Goal: Check status: Check status

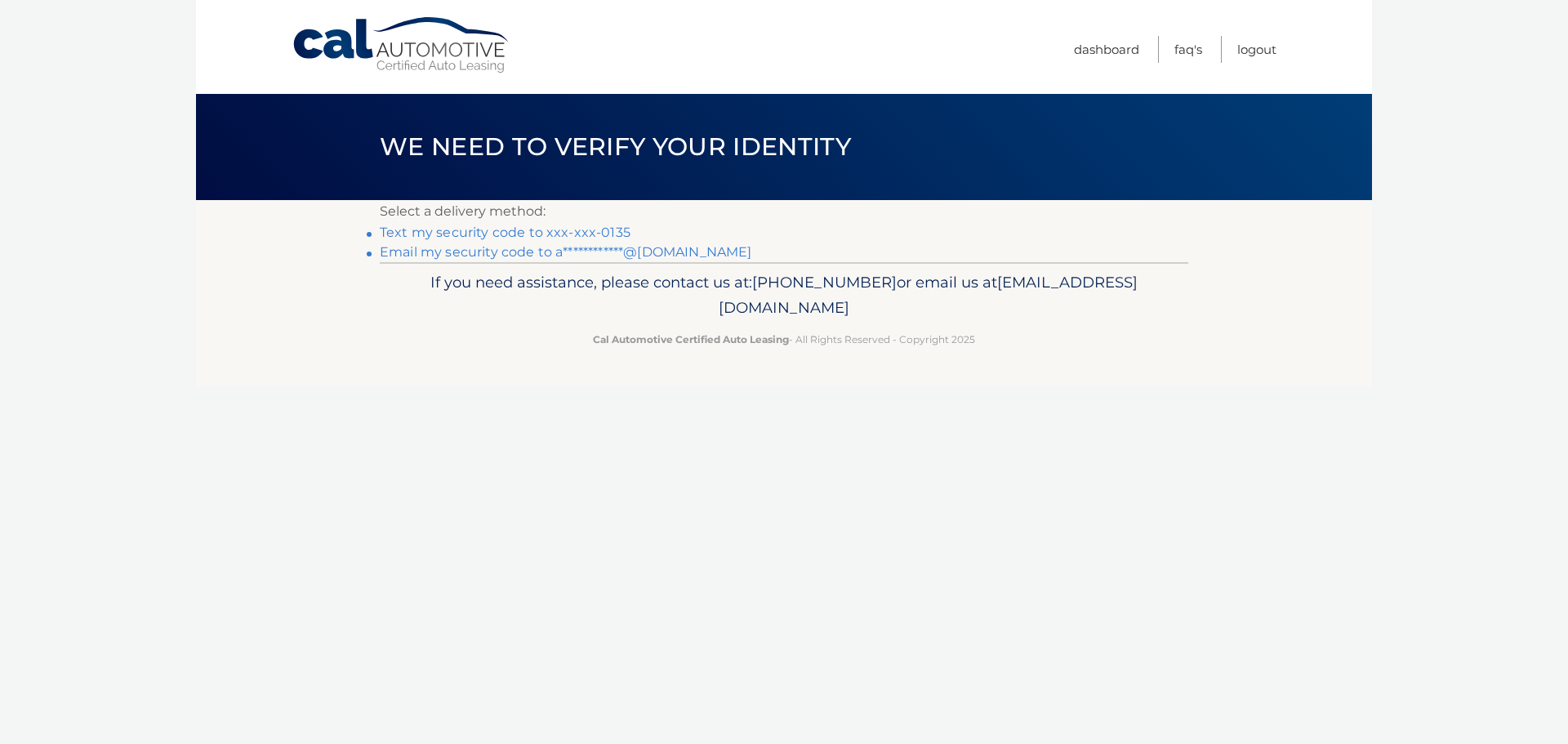
click at [487, 233] on link "Text my security code to xxx-xxx-0135" at bounding box center [505, 233] width 251 height 16
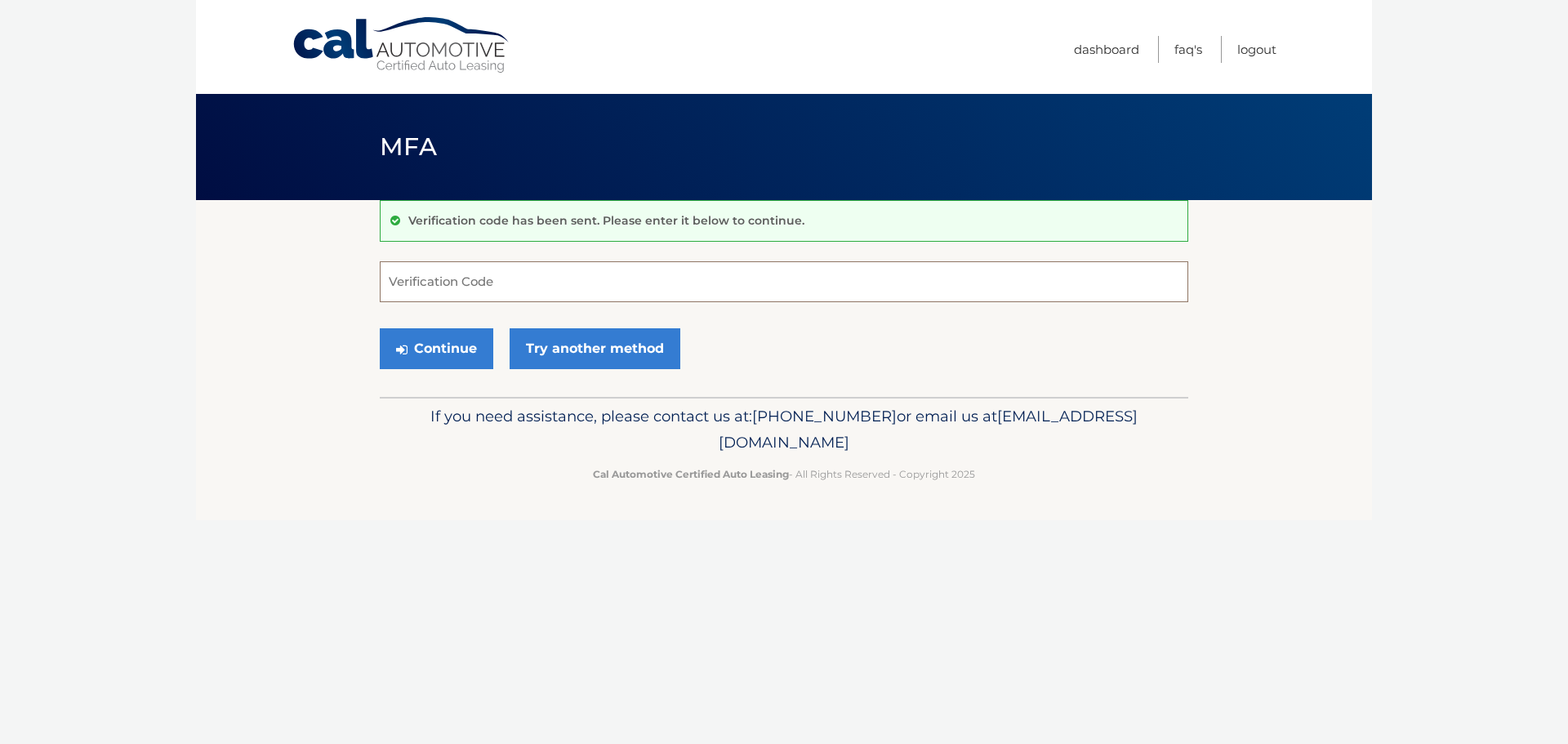
click at [518, 283] on input "Verification Code" at bounding box center [784, 281] width 808 height 41
type input "134355"
click at [465, 350] on button "Continue" at bounding box center [436, 348] width 113 height 41
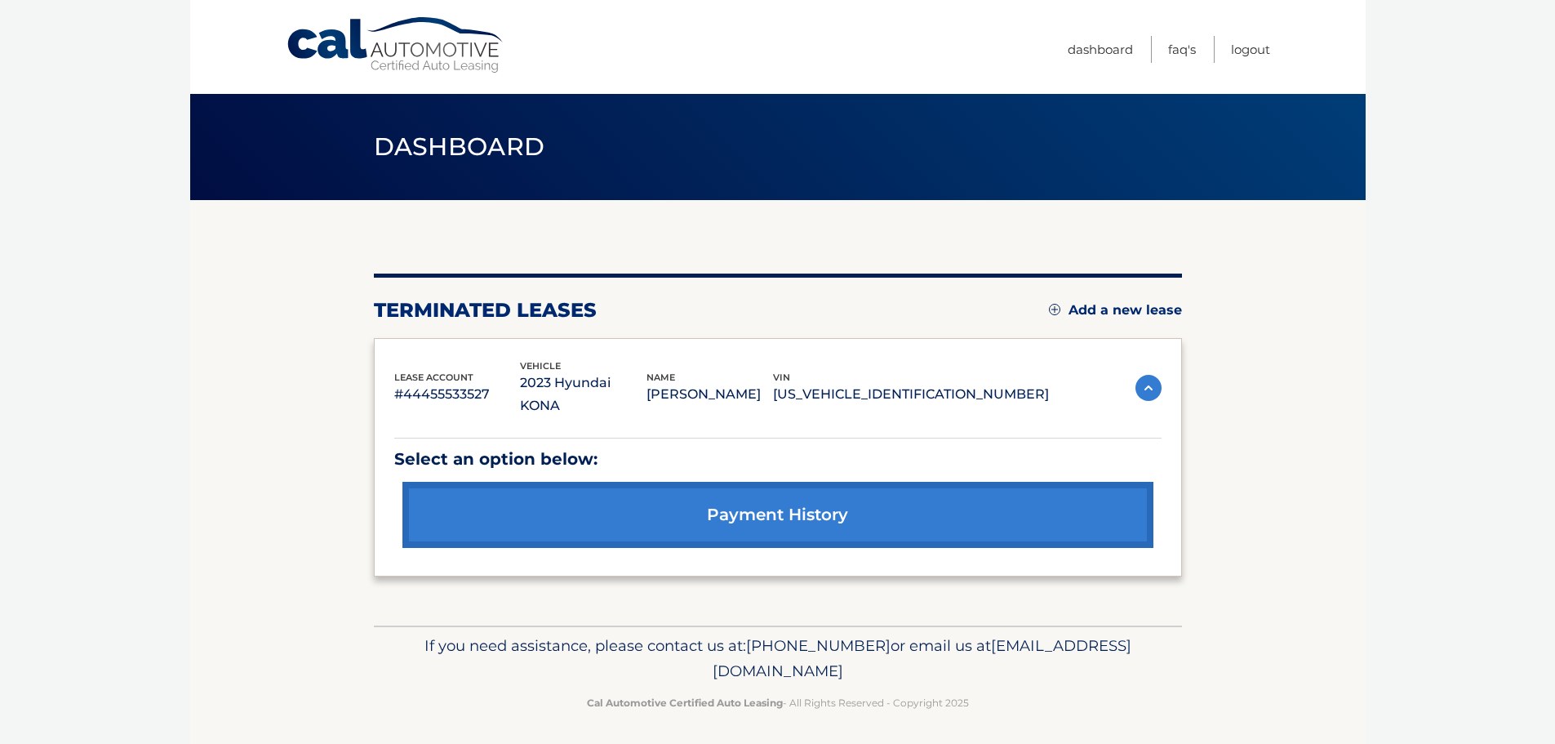
click at [750, 512] on link "payment history" at bounding box center [778, 515] width 751 height 66
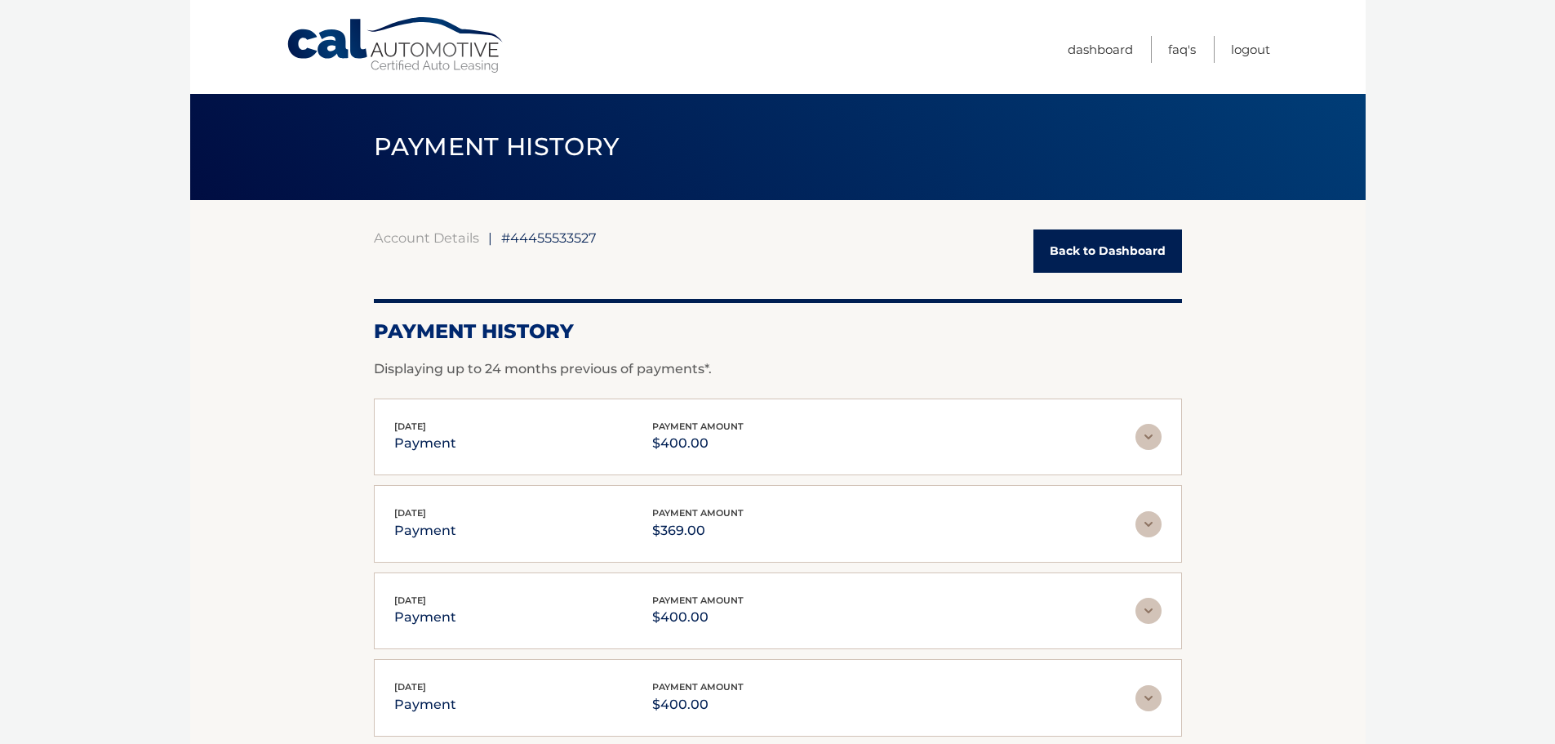
click at [1086, 260] on link "Back to Dashboard" at bounding box center [1108, 250] width 149 height 43
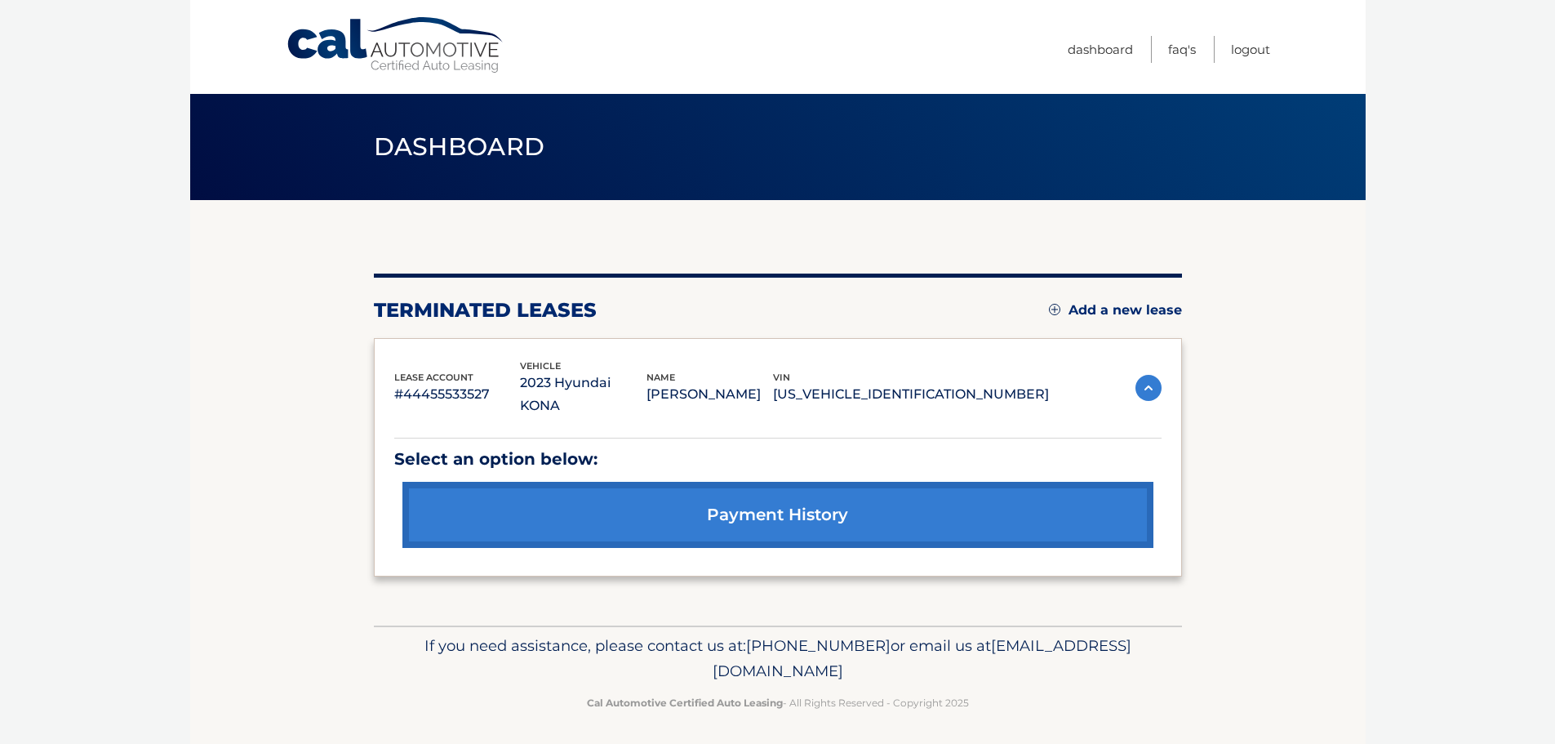
click at [840, 531] on link "payment history" at bounding box center [778, 515] width 751 height 66
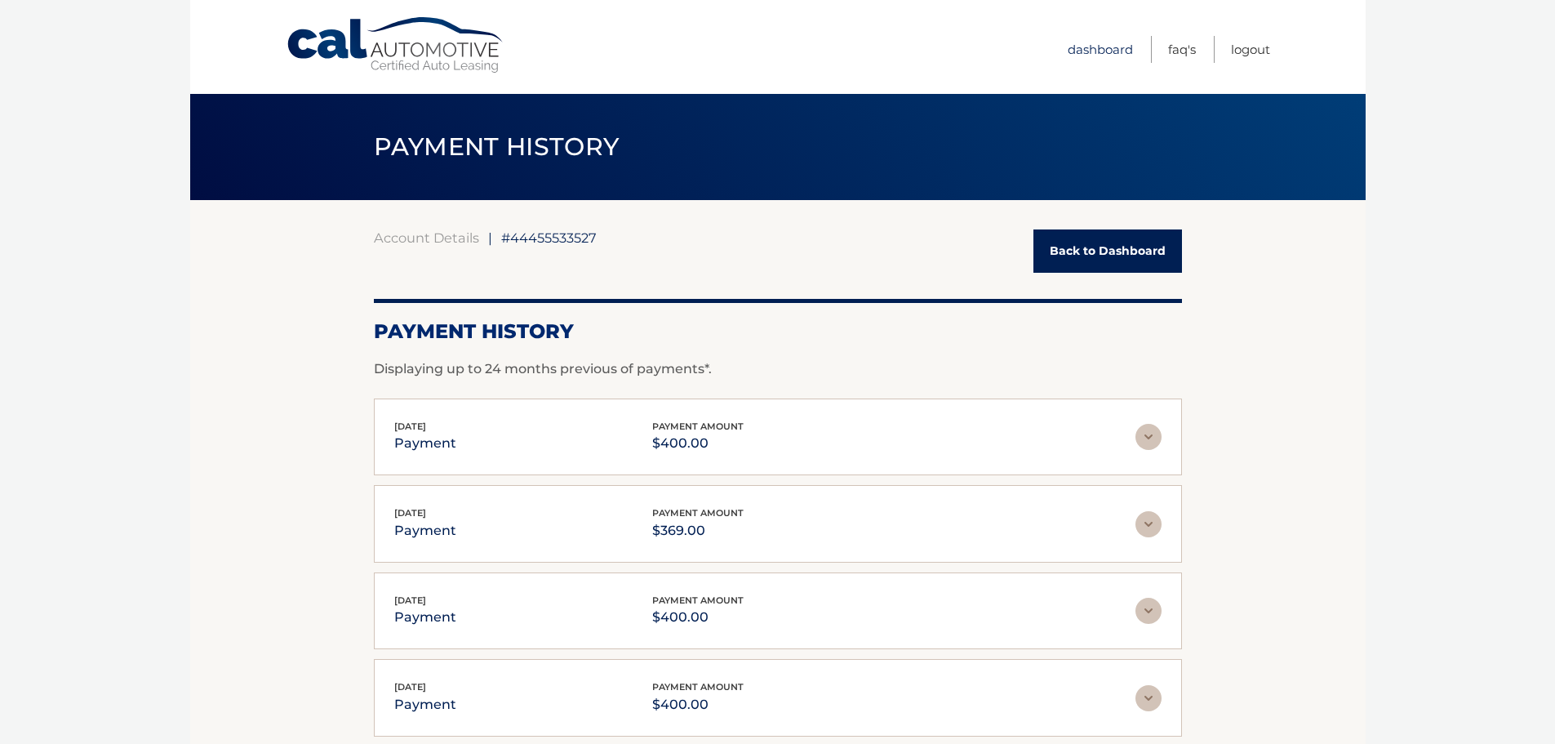
click at [1118, 51] on link "Dashboard" at bounding box center [1100, 49] width 65 height 27
